Goal: Task Accomplishment & Management: Use online tool/utility

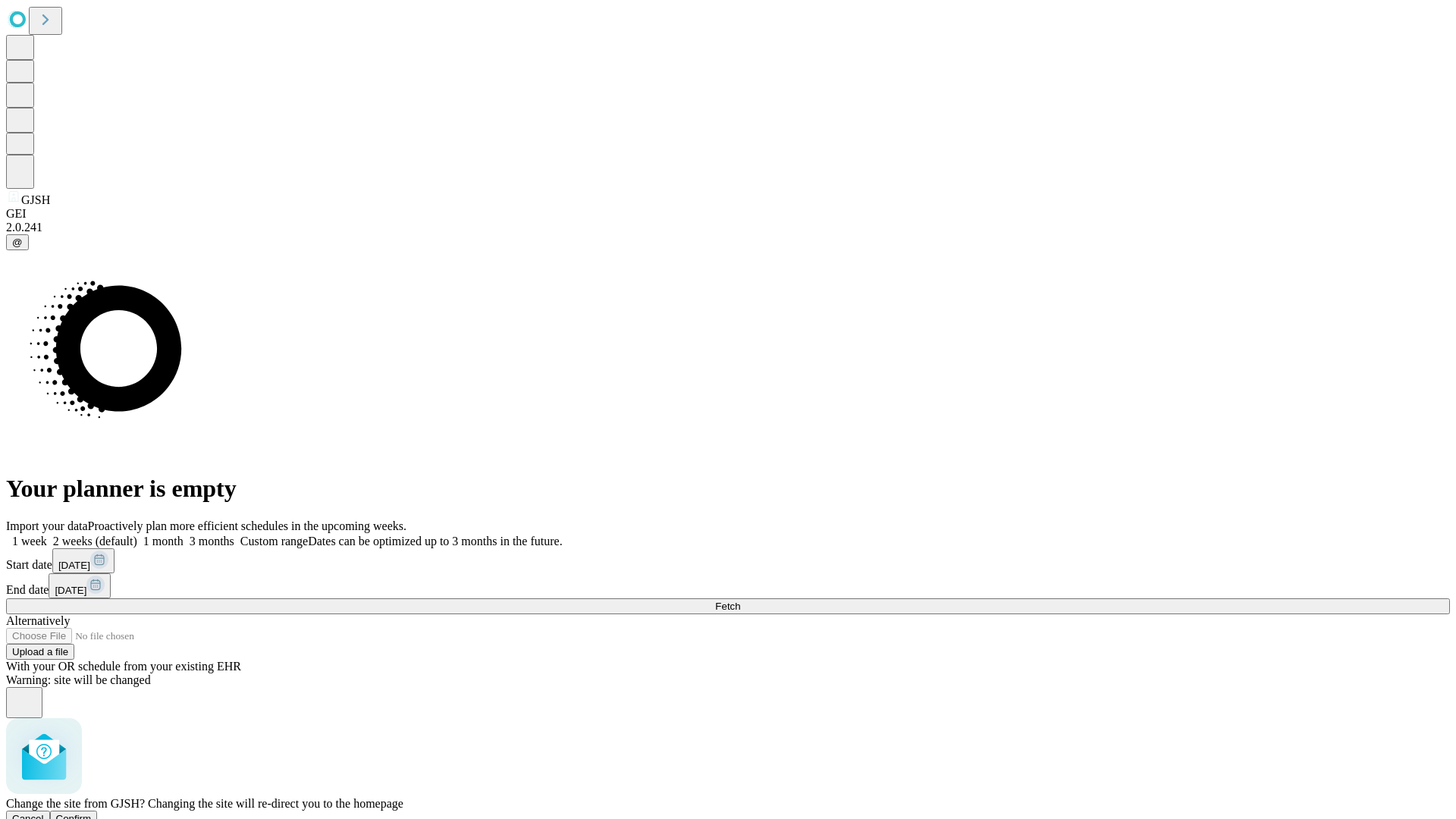
click at [92, 813] on span "Confirm" at bounding box center [74, 819] width 35 height 12
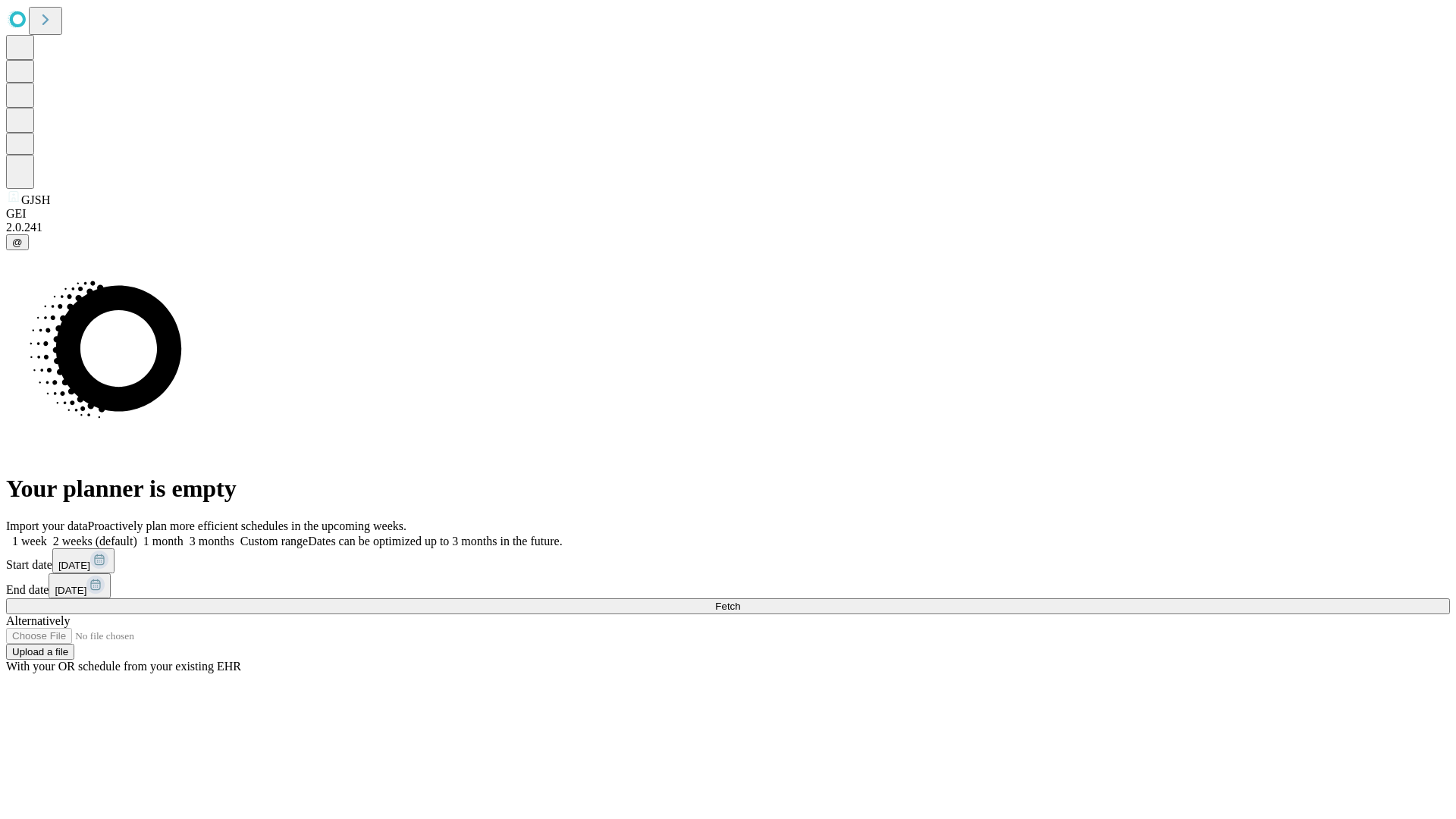
click at [183, 535] on label "1 month" at bounding box center [160, 541] width 46 height 12
click at [740, 600] on span "Fetch" at bounding box center [728, 606] width 25 height 12
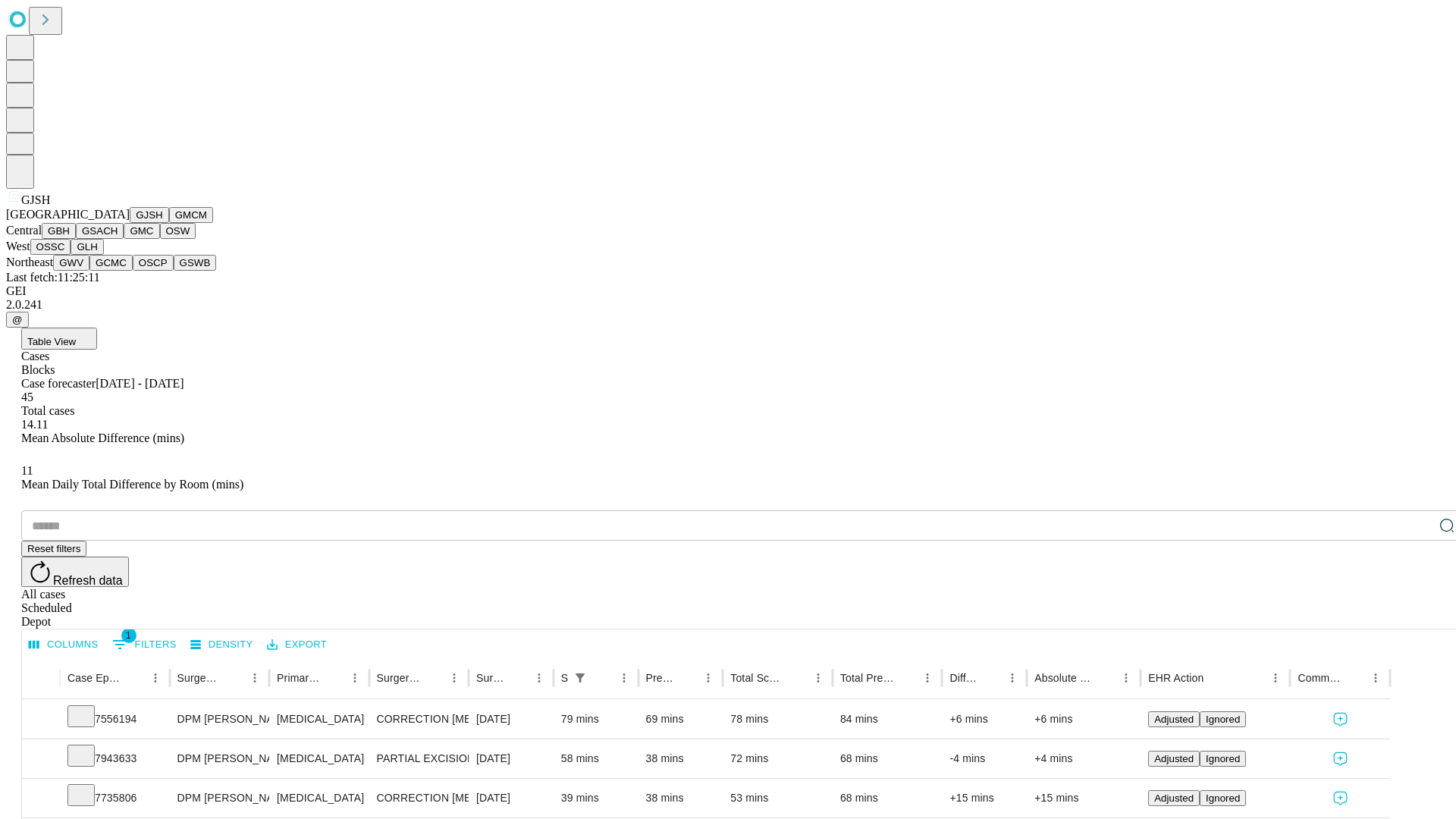
click at [169, 223] on button "GMCM" at bounding box center [191, 215] width 44 height 16
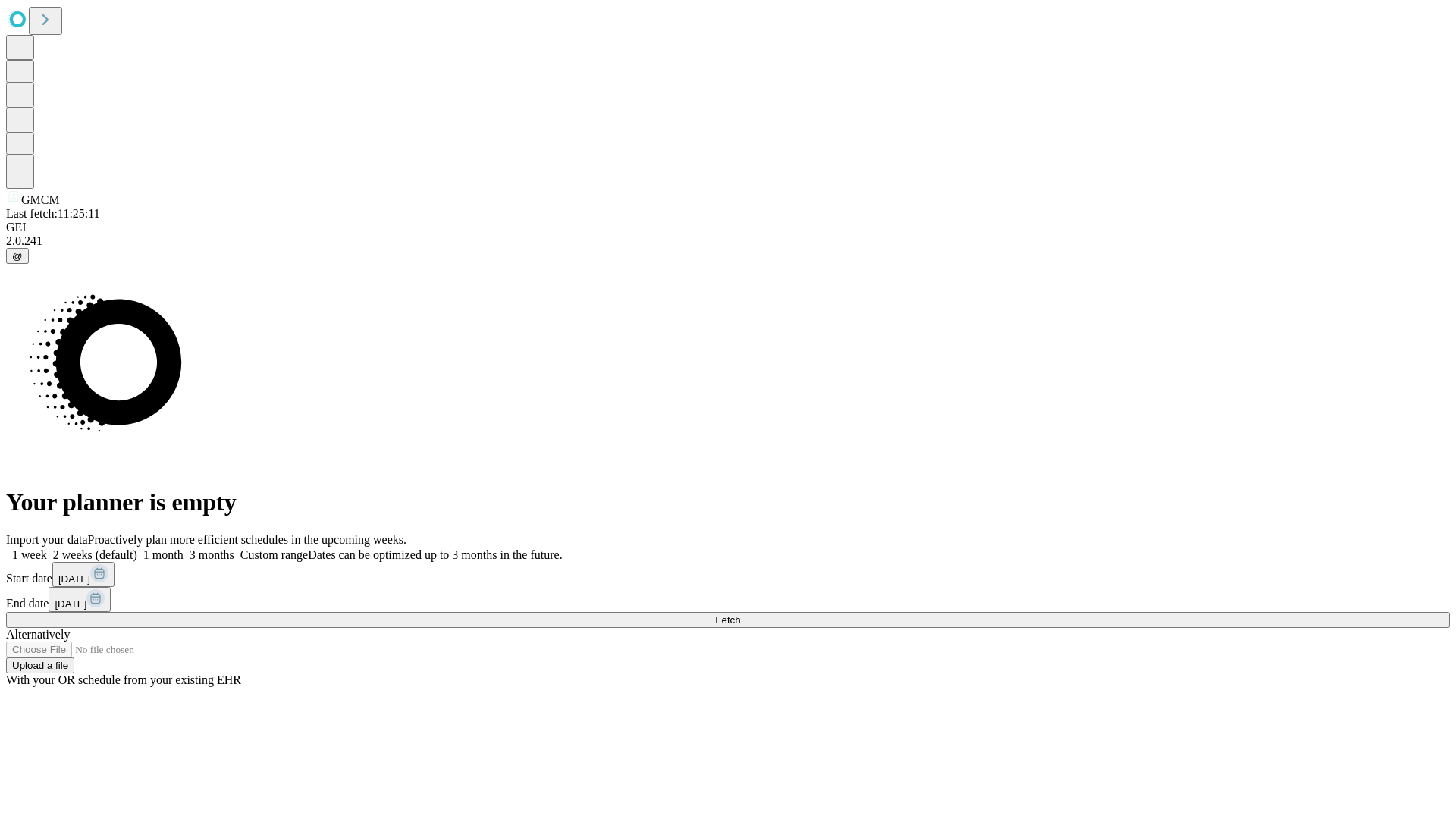
click at [183, 549] on label "1 month" at bounding box center [160, 554] width 46 height 12
click at [740, 615] on span "Fetch" at bounding box center [728, 620] width 25 height 12
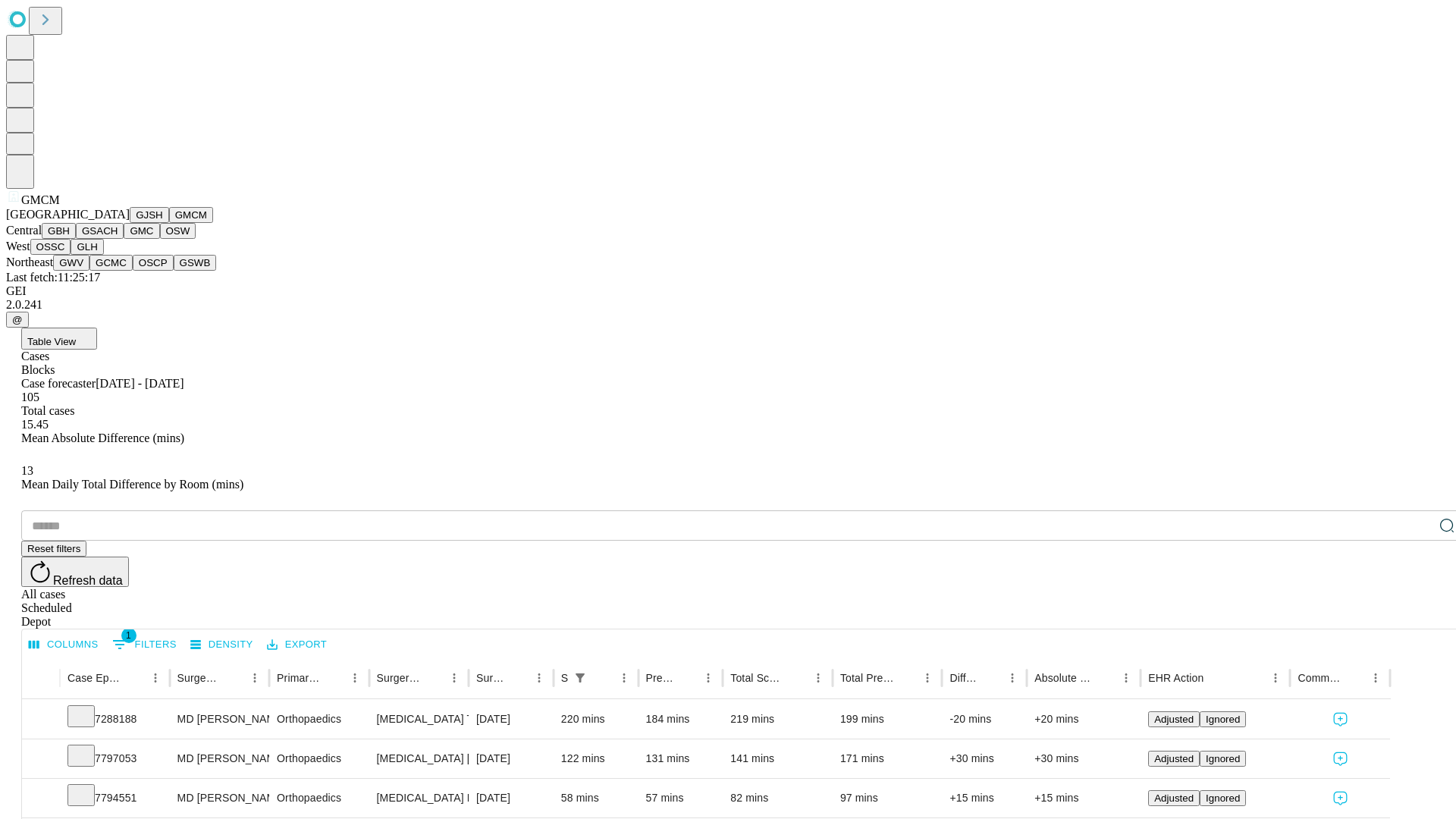
click at [76, 239] on button "GBH" at bounding box center [58, 231] width 35 height 16
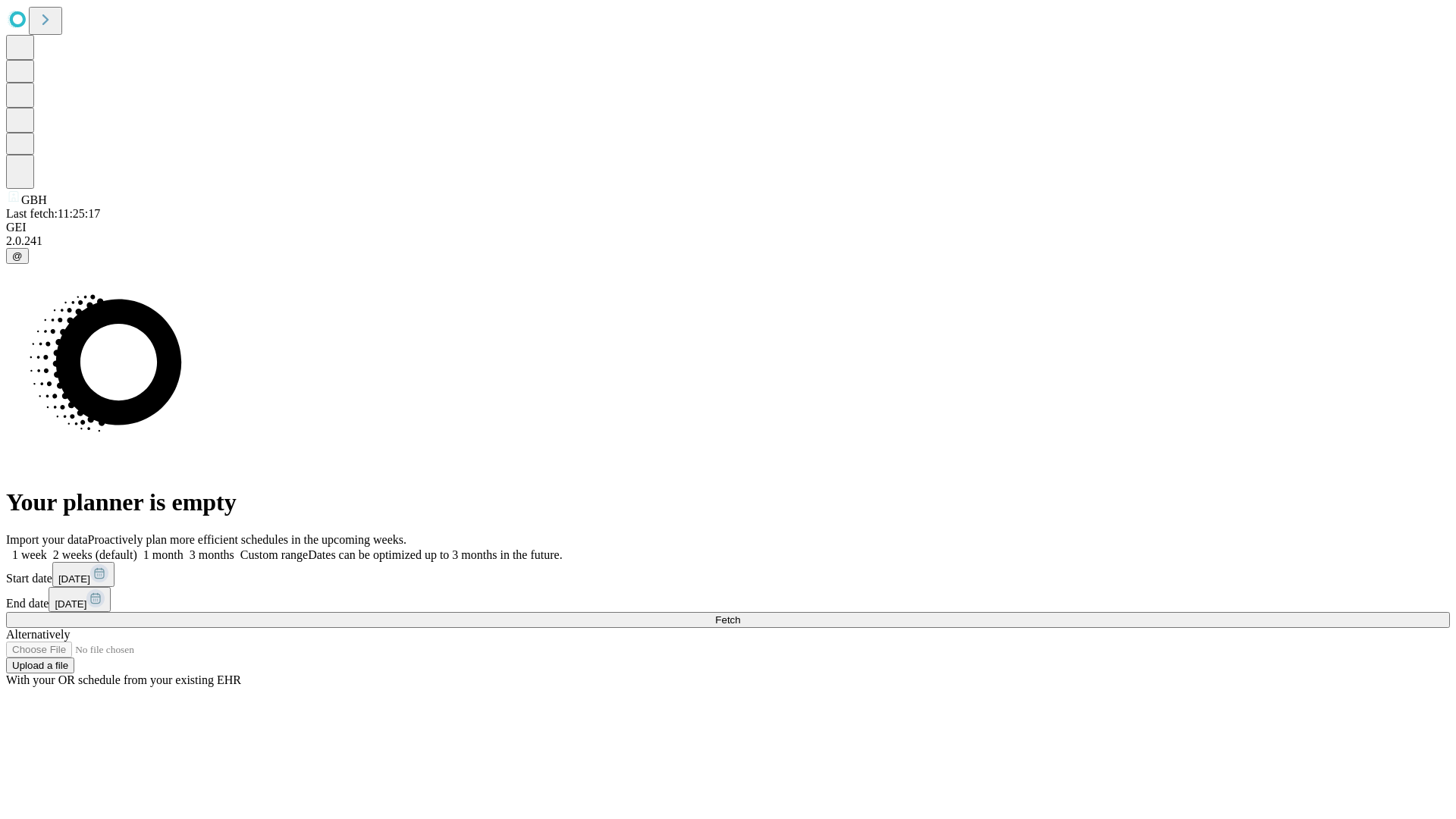
click at [183, 549] on label "1 month" at bounding box center [160, 554] width 46 height 12
click at [740, 615] on span "Fetch" at bounding box center [728, 620] width 25 height 12
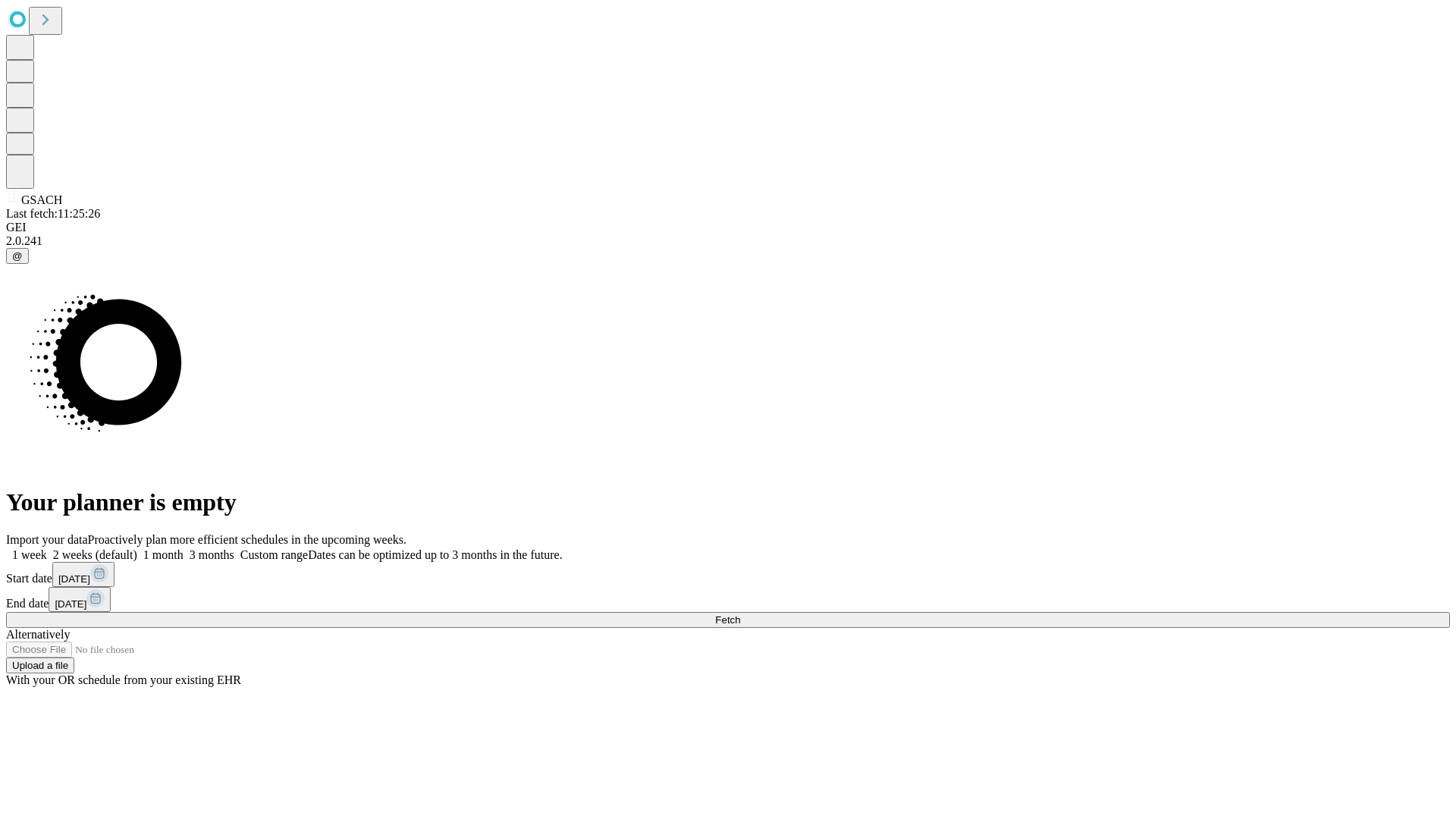
click at [183, 549] on label "1 month" at bounding box center [160, 554] width 46 height 12
click at [740, 615] on span "Fetch" at bounding box center [728, 620] width 25 height 12
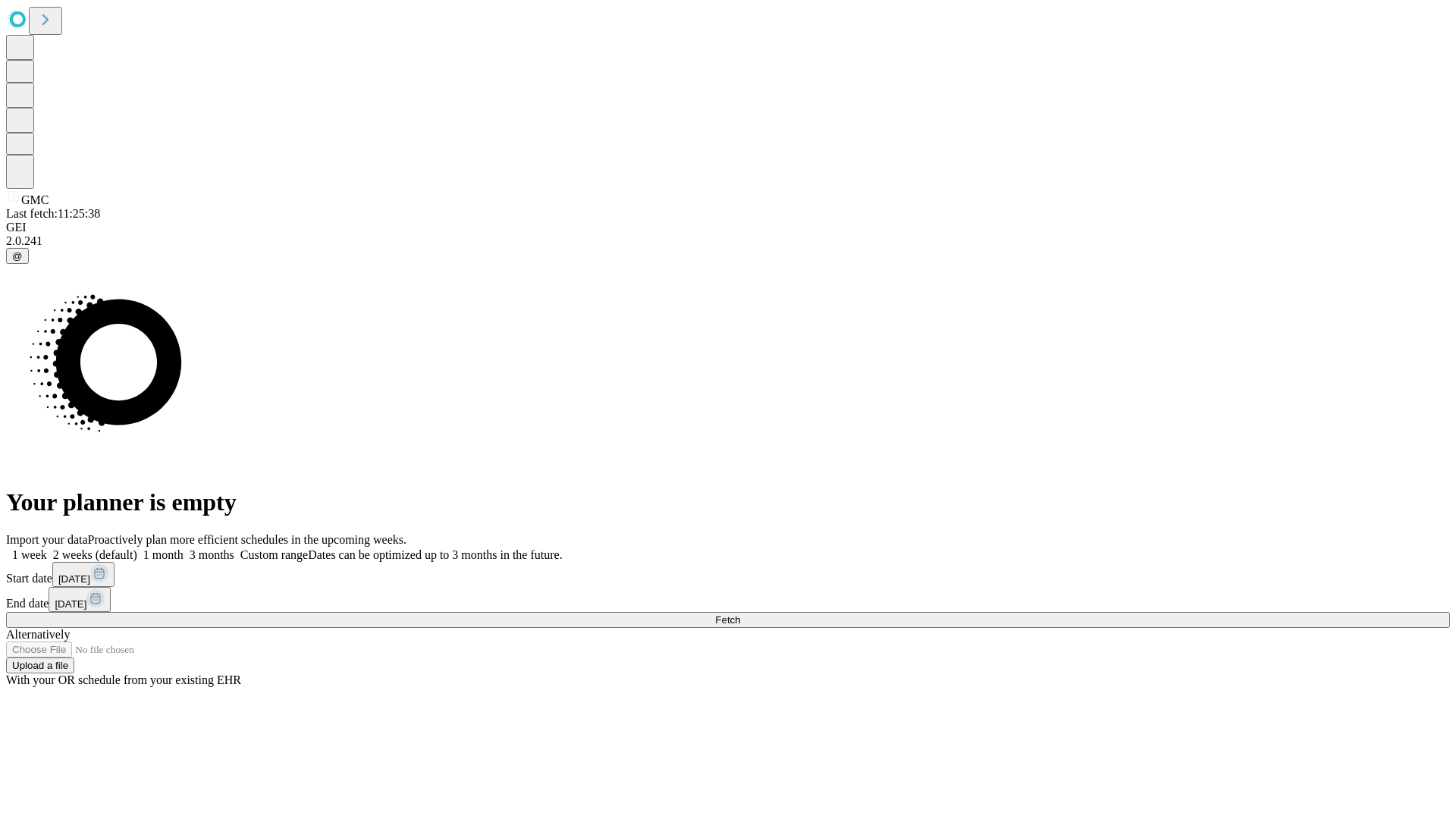
click at [740, 615] on span "Fetch" at bounding box center [728, 620] width 25 height 12
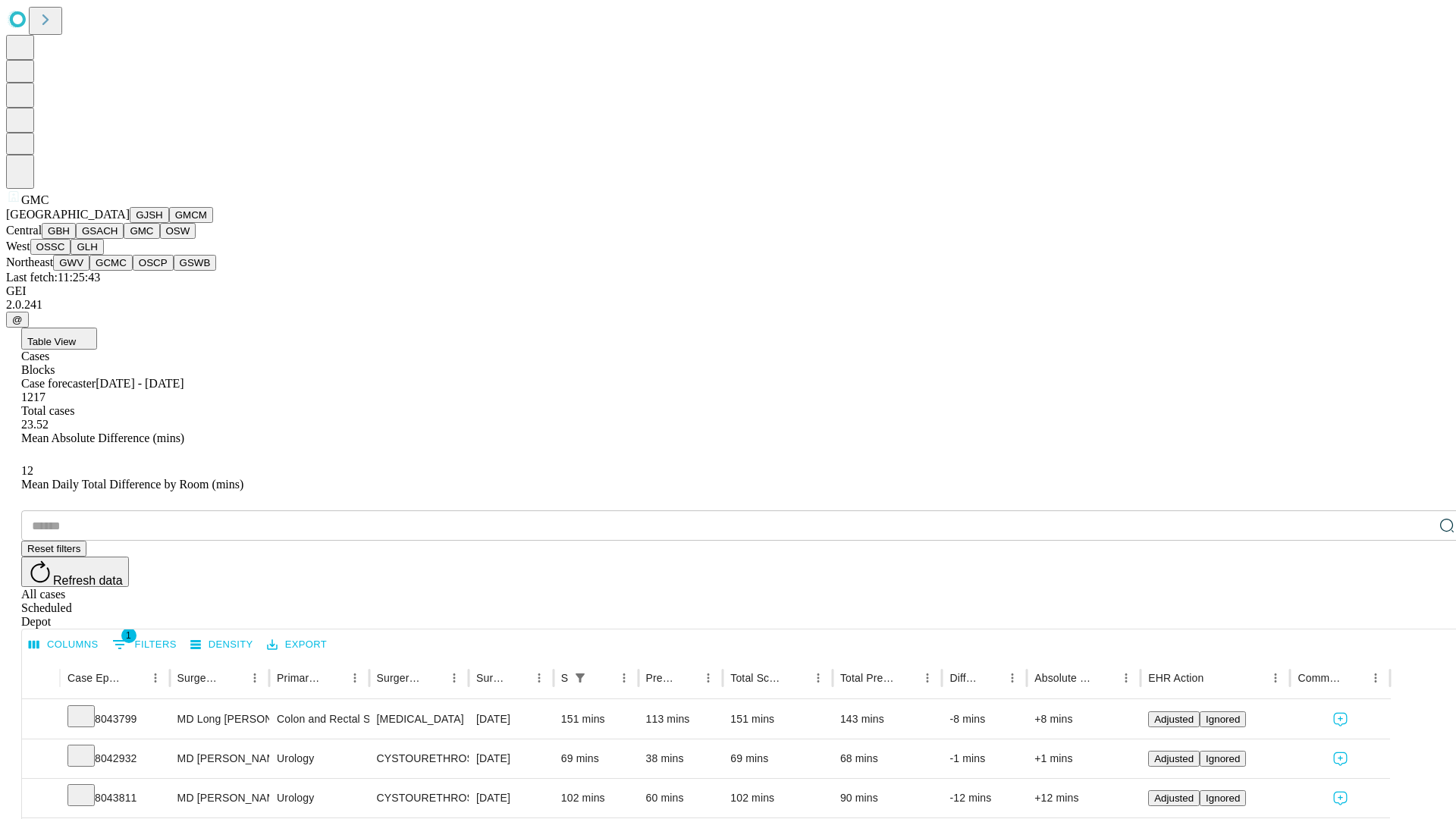
click at [160, 239] on button "OSW" at bounding box center [178, 231] width 36 height 16
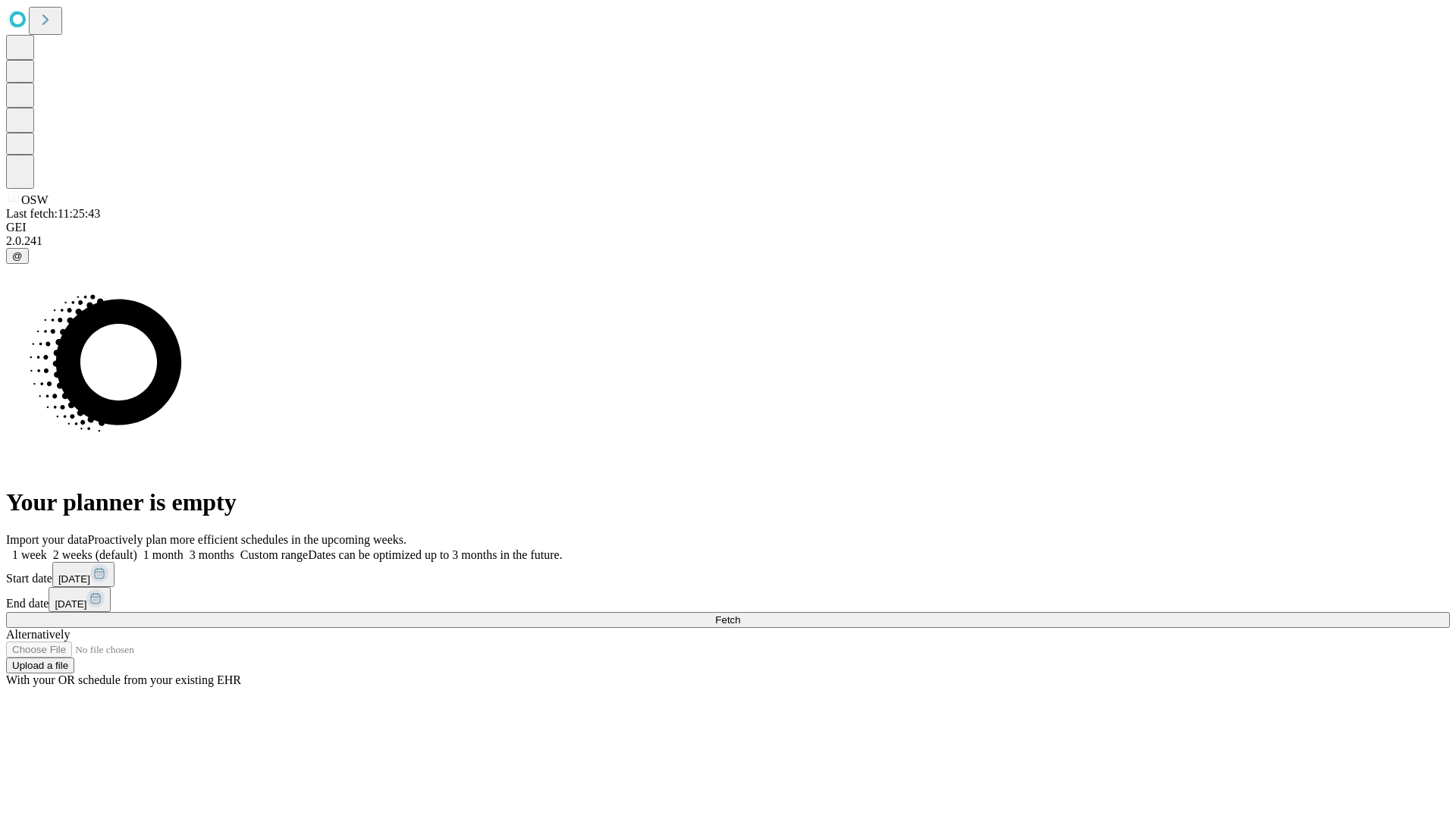
click at [183, 549] on label "1 month" at bounding box center [160, 554] width 46 height 12
click at [740, 615] on span "Fetch" at bounding box center [728, 620] width 25 height 12
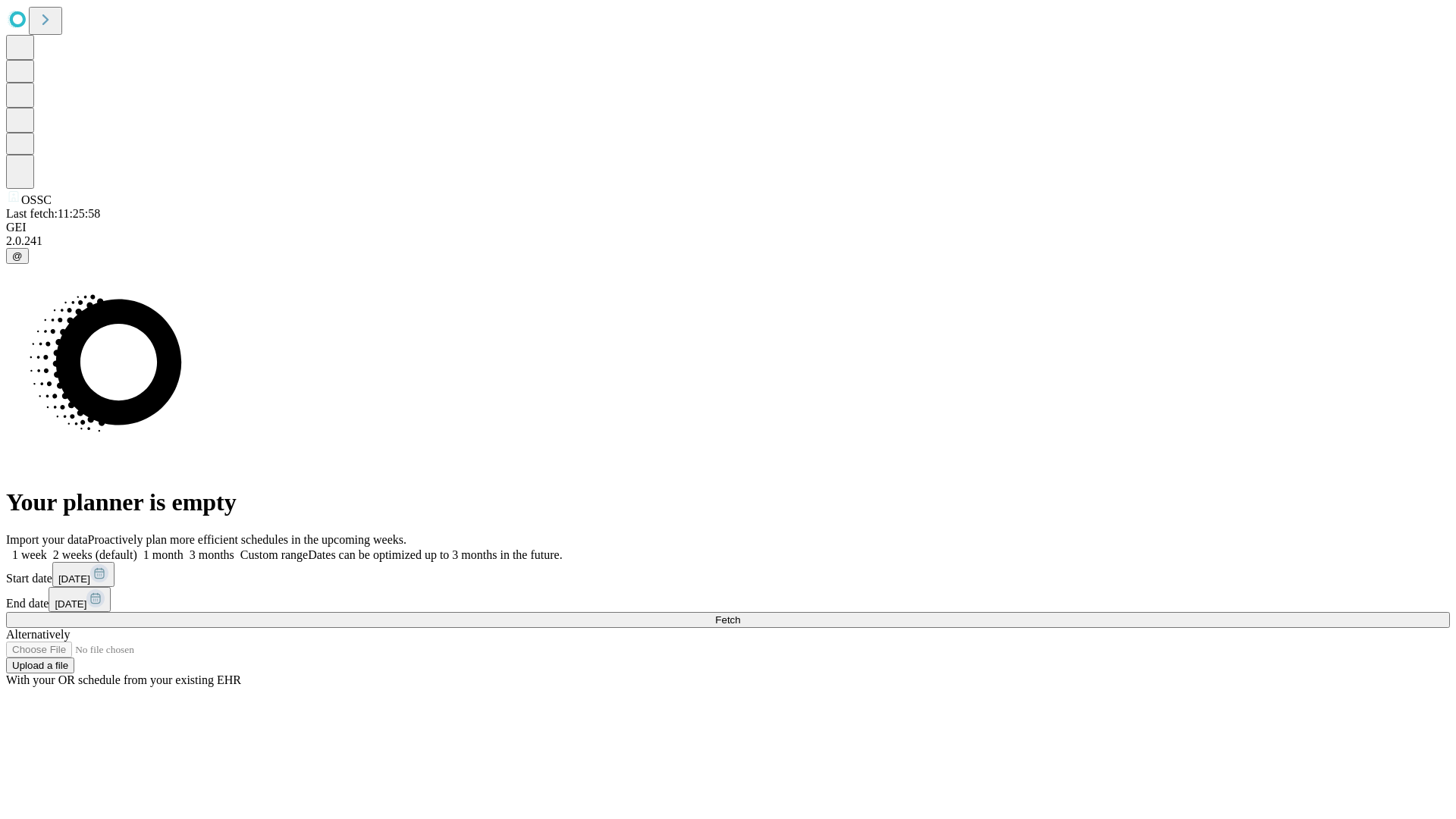
click at [183, 549] on label "1 month" at bounding box center [160, 554] width 46 height 12
click at [740, 615] on span "Fetch" at bounding box center [728, 620] width 25 height 12
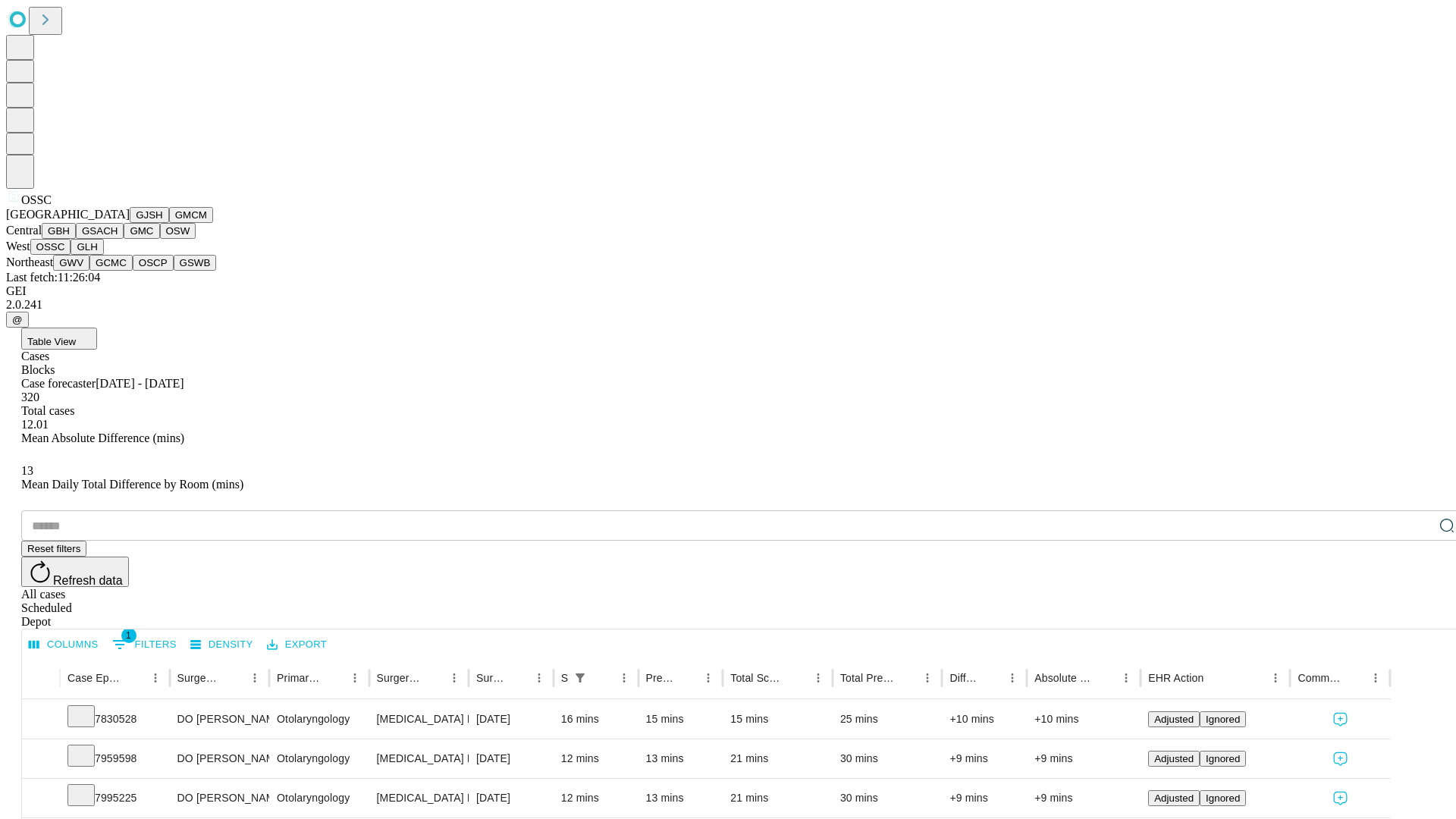
click at [104, 255] on button "GLH" at bounding box center [87, 246] width 33 height 16
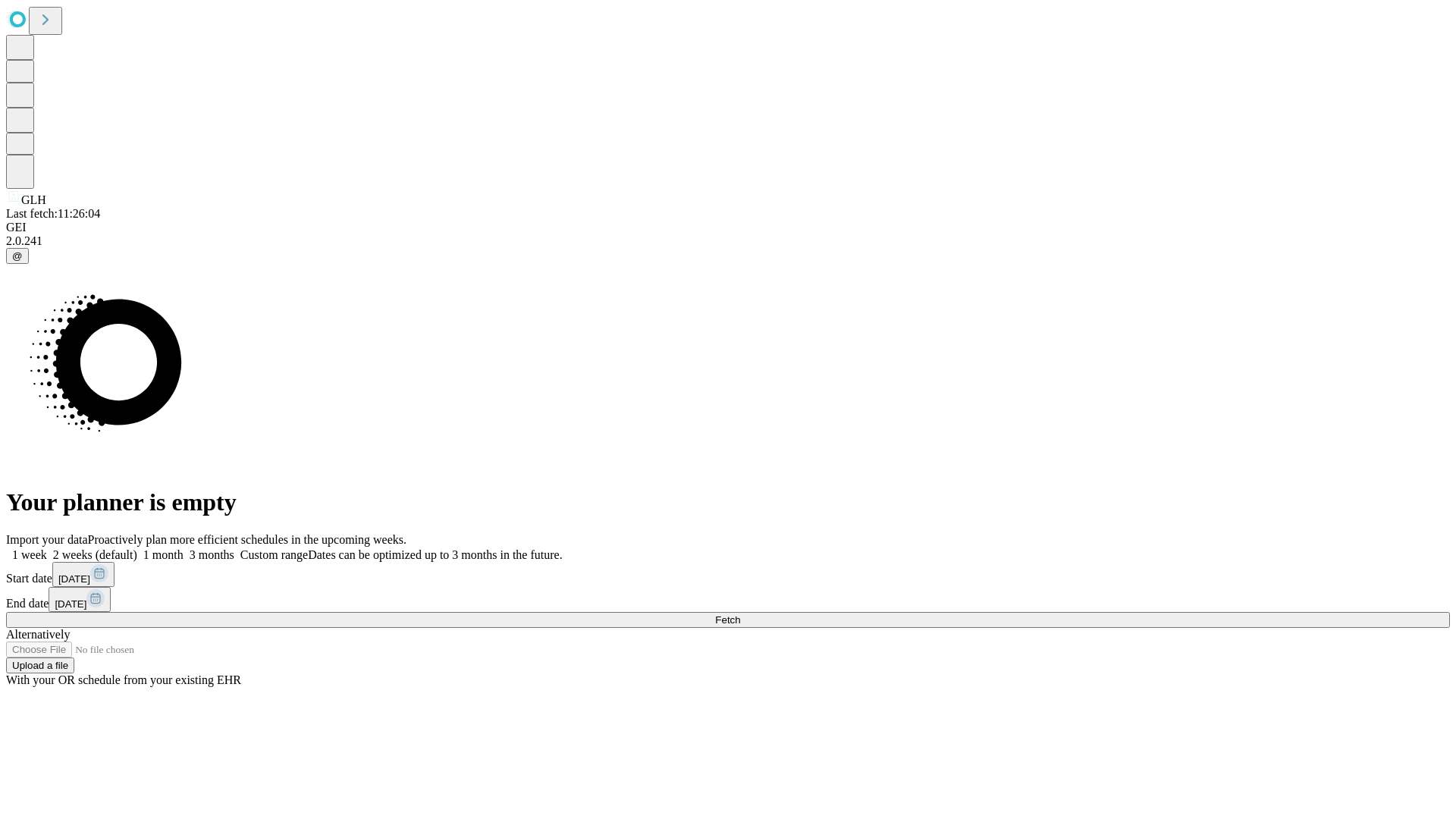
click at [183, 549] on label "1 month" at bounding box center [160, 554] width 46 height 12
click at [740, 615] on span "Fetch" at bounding box center [728, 620] width 25 height 12
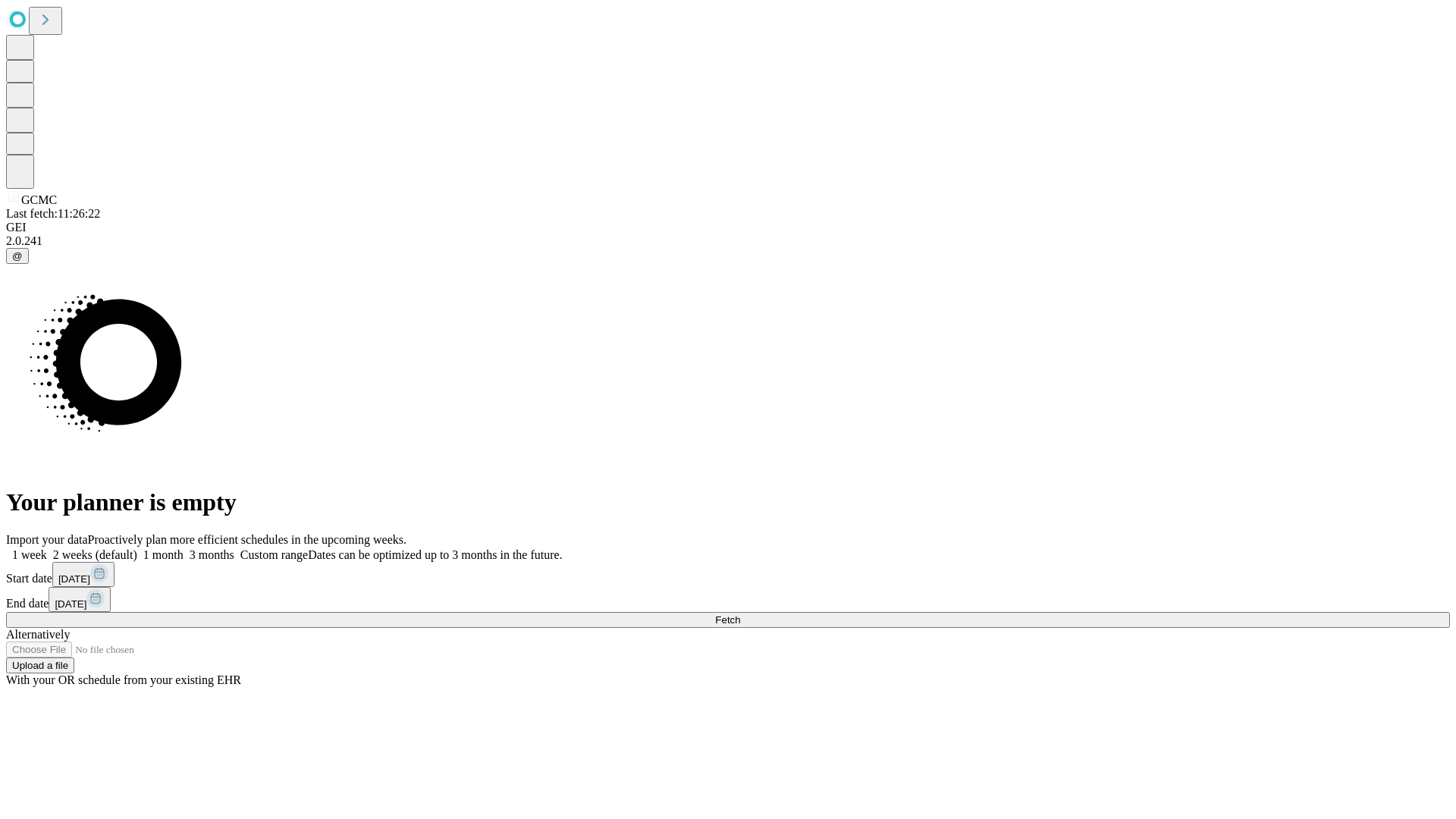
click at [183, 549] on label "1 month" at bounding box center [160, 554] width 46 height 12
click at [740, 615] on span "Fetch" at bounding box center [728, 620] width 25 height 12
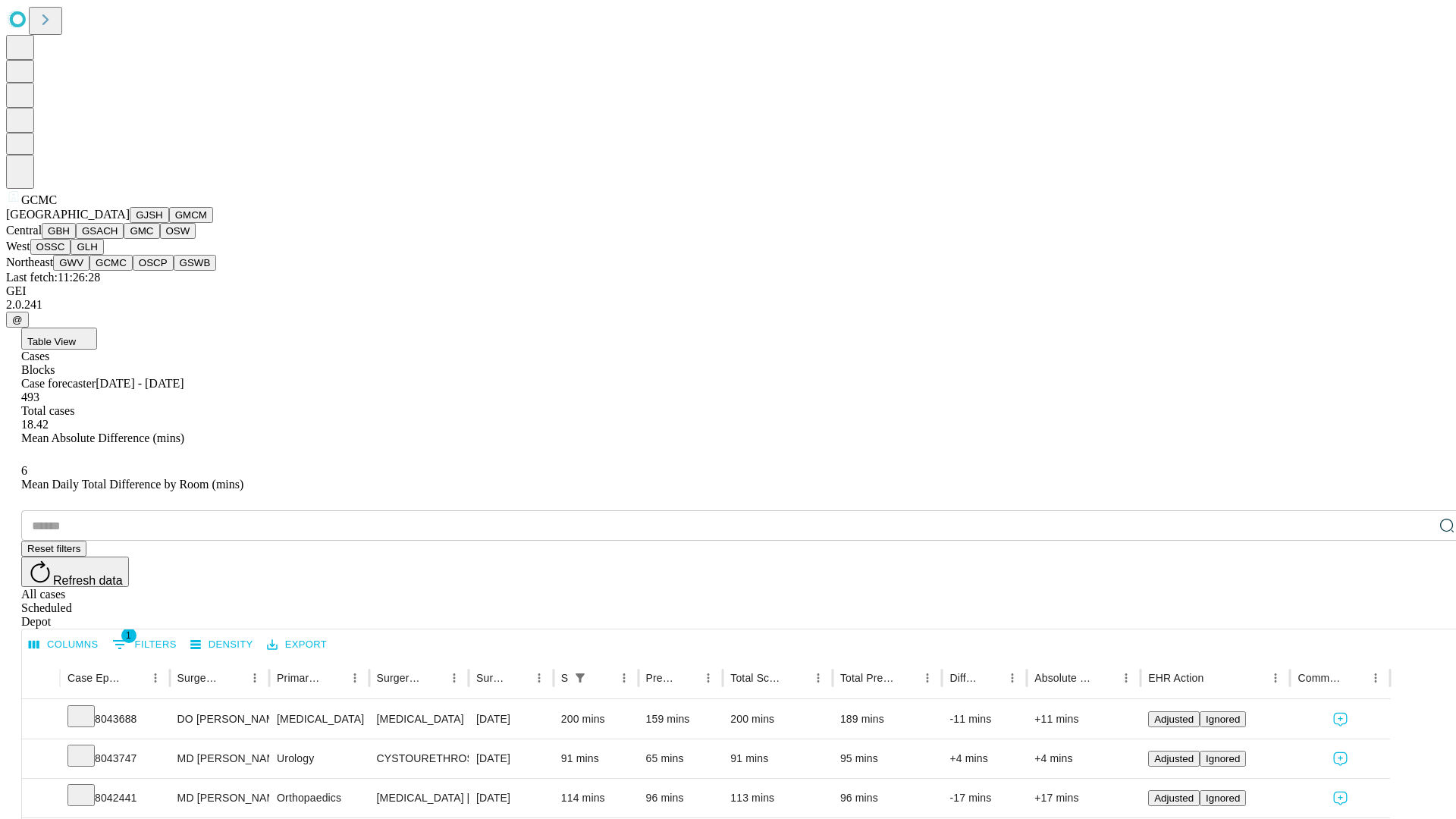
click at [132, 270] on button "OSCP" at bounding box center [152, 263] width 41 height 16
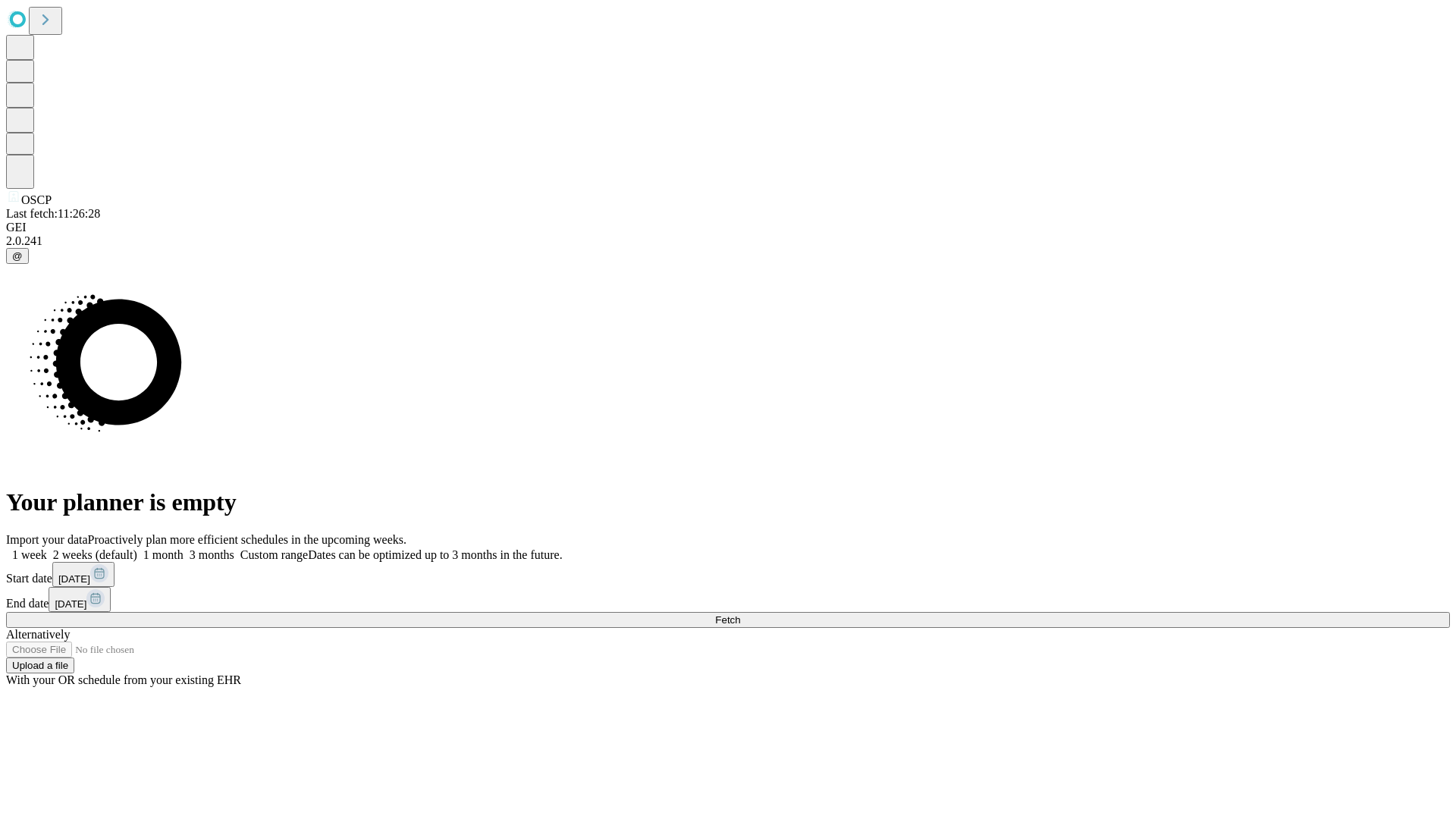
click at [183, 549] on label "1 month" at bounding box center [160, 554] width 46 height 12
click at [740, 615] on span "Fetch" at bounding box center [728, 620] width 25 height 12
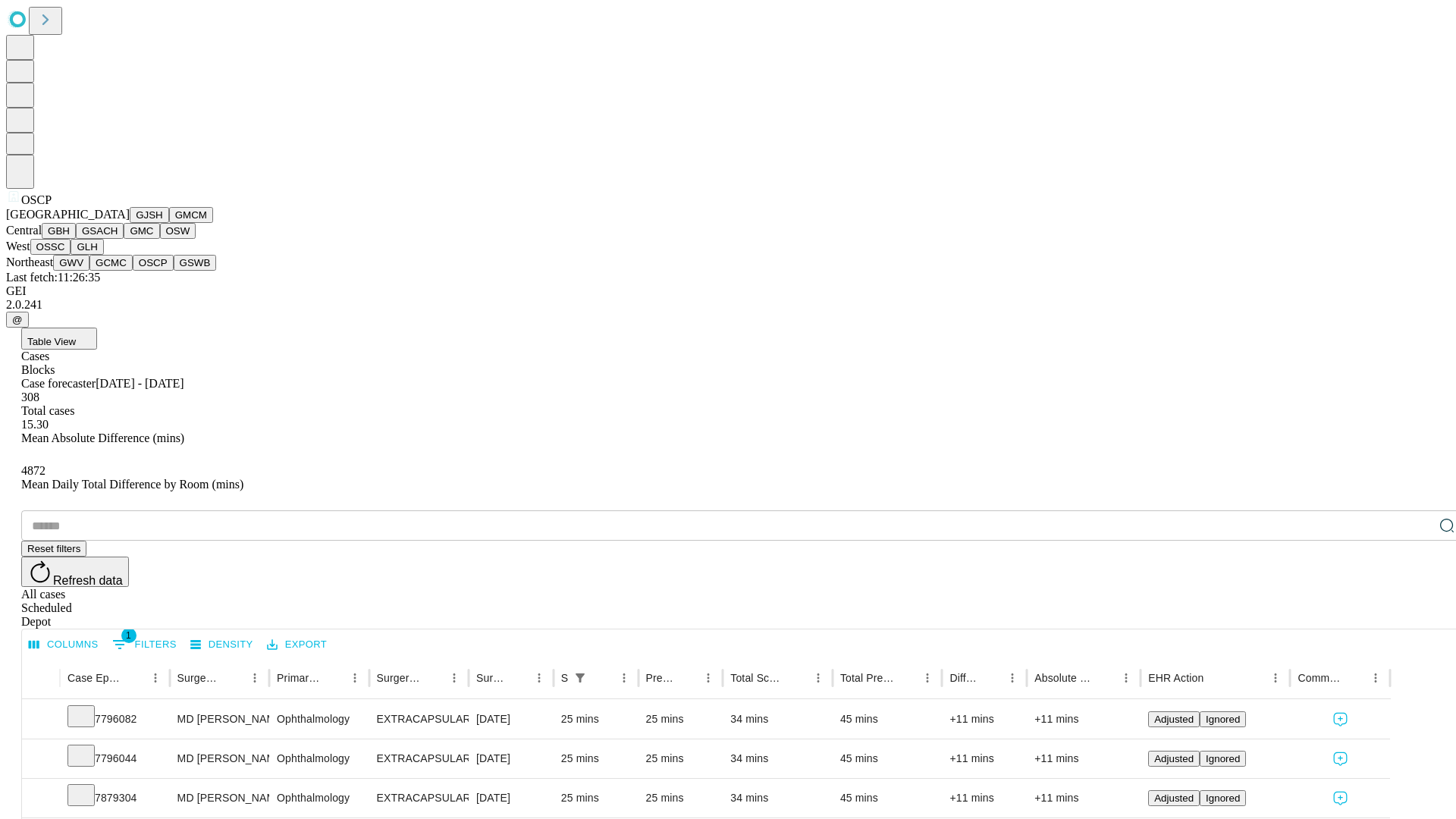
click at [173, 270] on button "GSWB" at bounding box center [195, 263] width 43 height 16
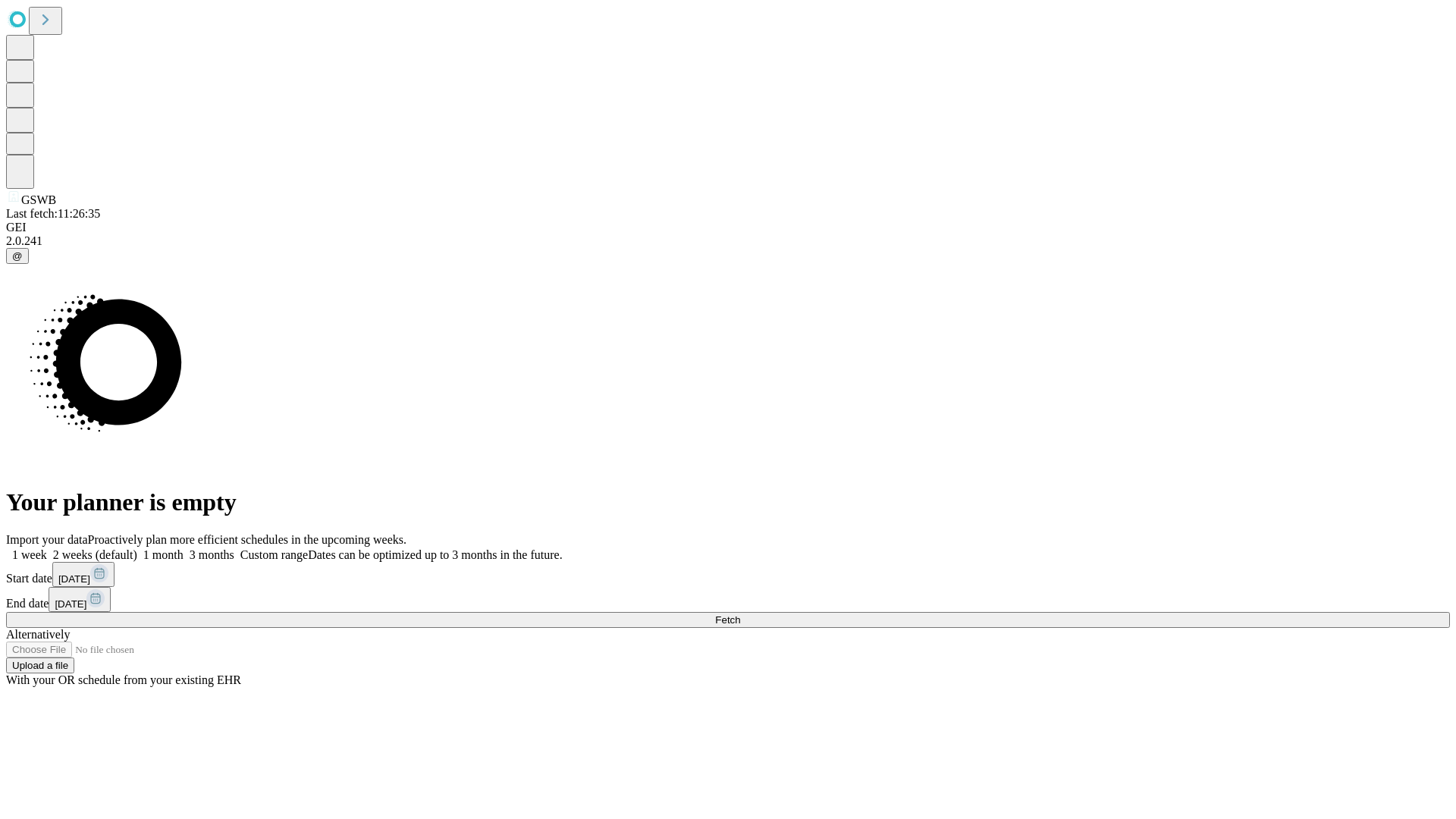
click at [183, 549] on label "1 month" at bounding box center [160, 554] width 46 height 12
click at [740, 615] on span "Fetch" at bounding box center [728, 620] width 25 height 12
